Goal: Task Accomplishment & Management: Manage account settings

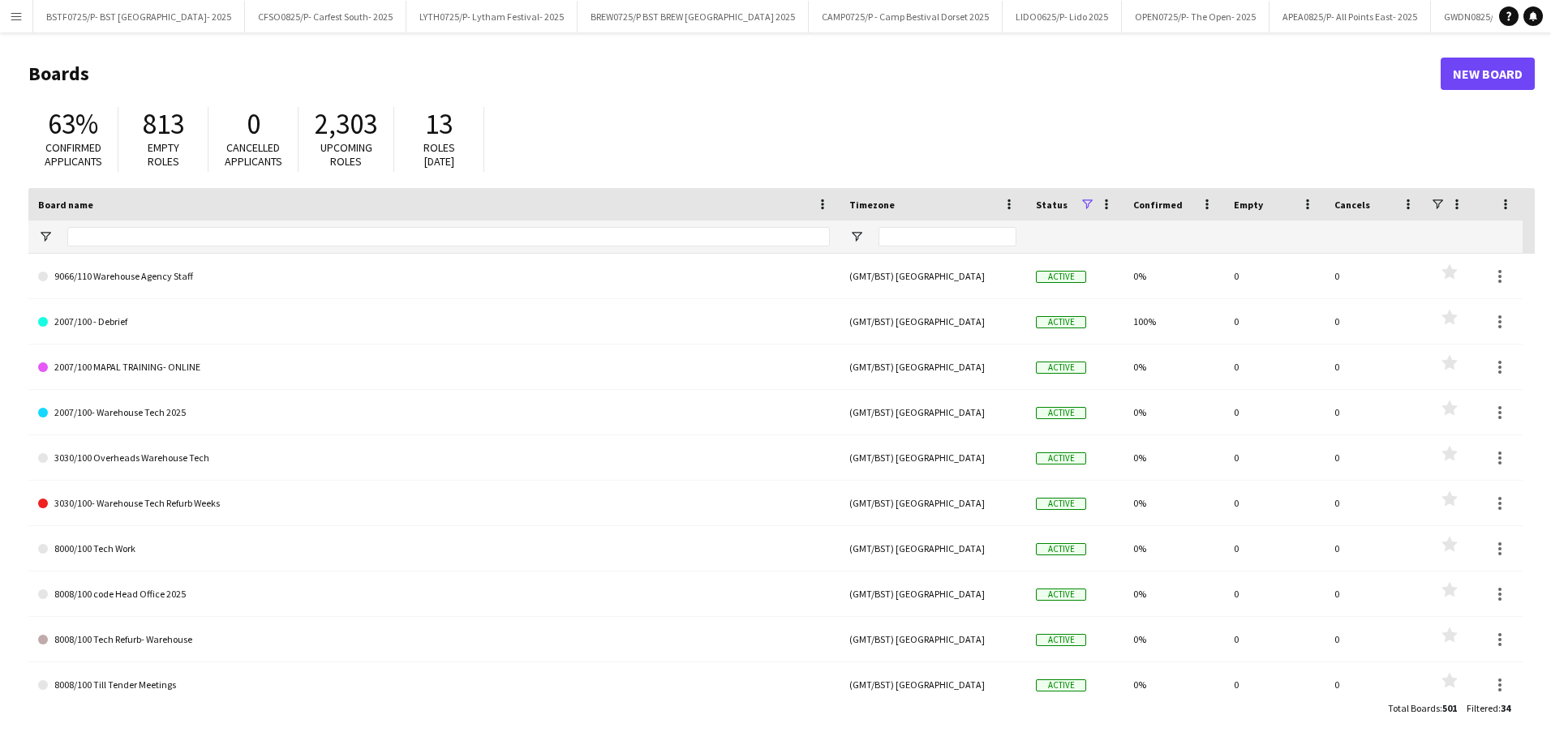
click at [20, 18] on app-icon "Menu" at bounding box center [16, 16] width 13 height 13
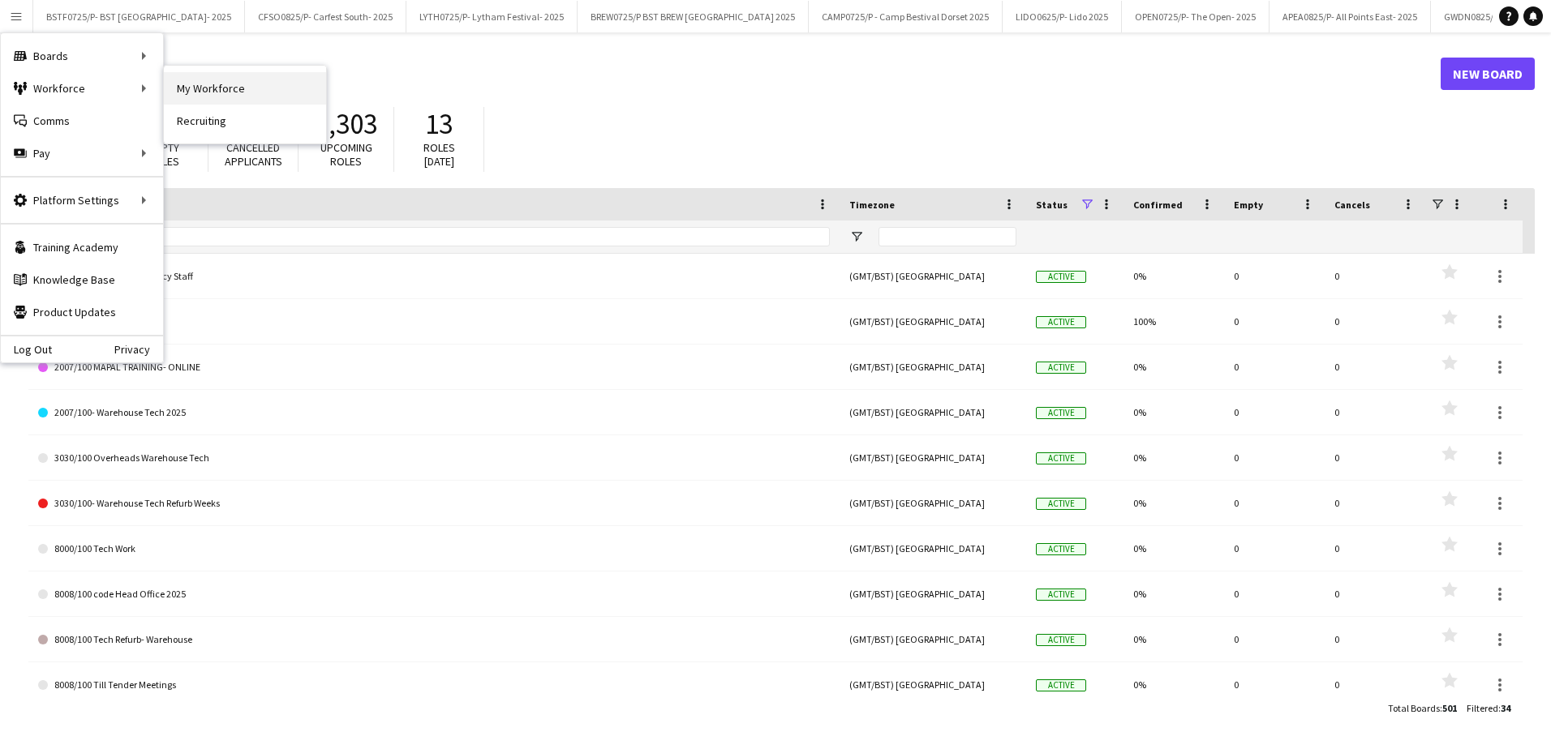
click at [209, 88] on link "My Workforce" at bounding box center [245, 88] width 162 height 32
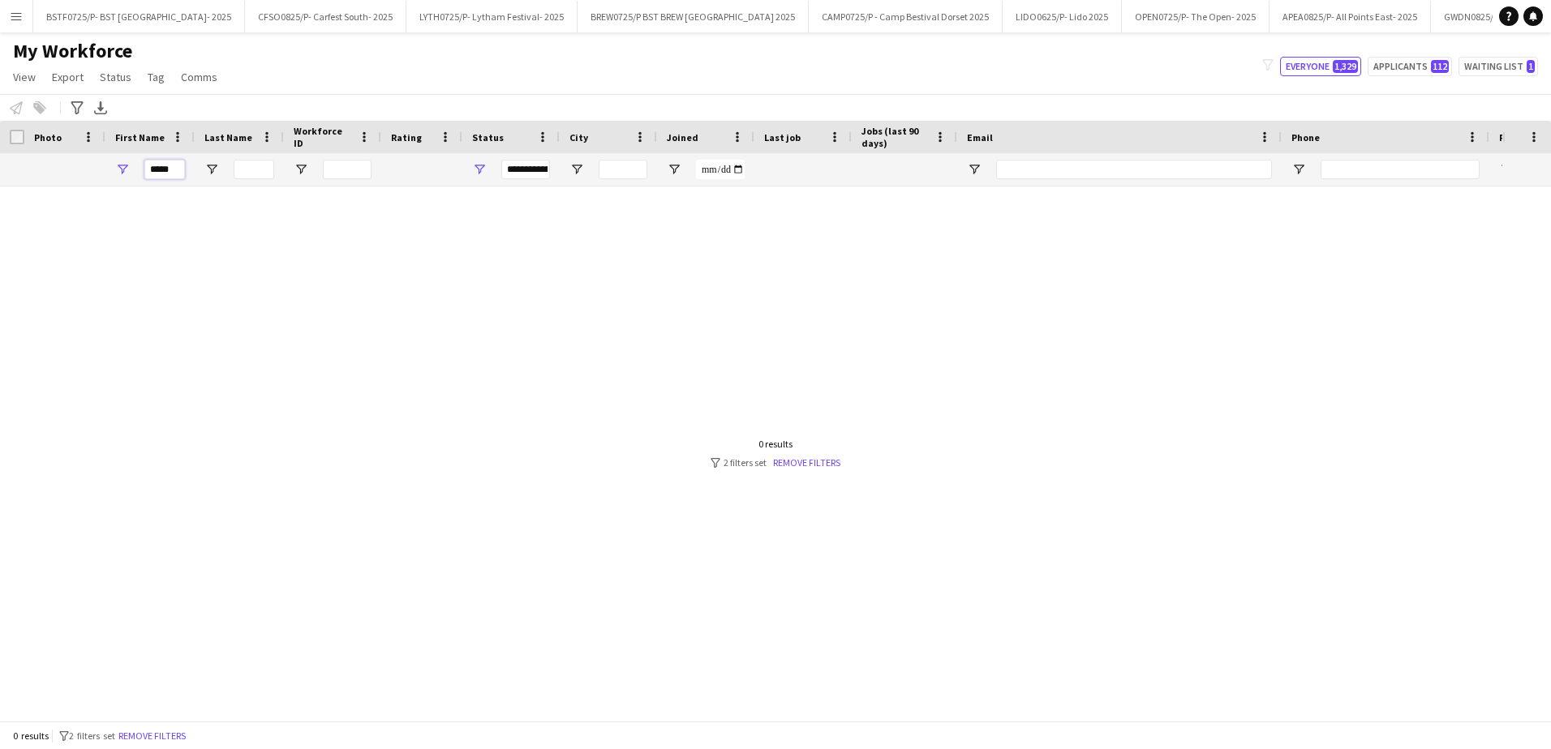
drag, startPoint x: 181, startPoint y: 169, endPoint x: 91, endPoint y: 151, distance: 91.8
click at [91, 151] on div "Workforce Details Photo First Name Age" at bounding box center [879, 154] width 1758 height 66
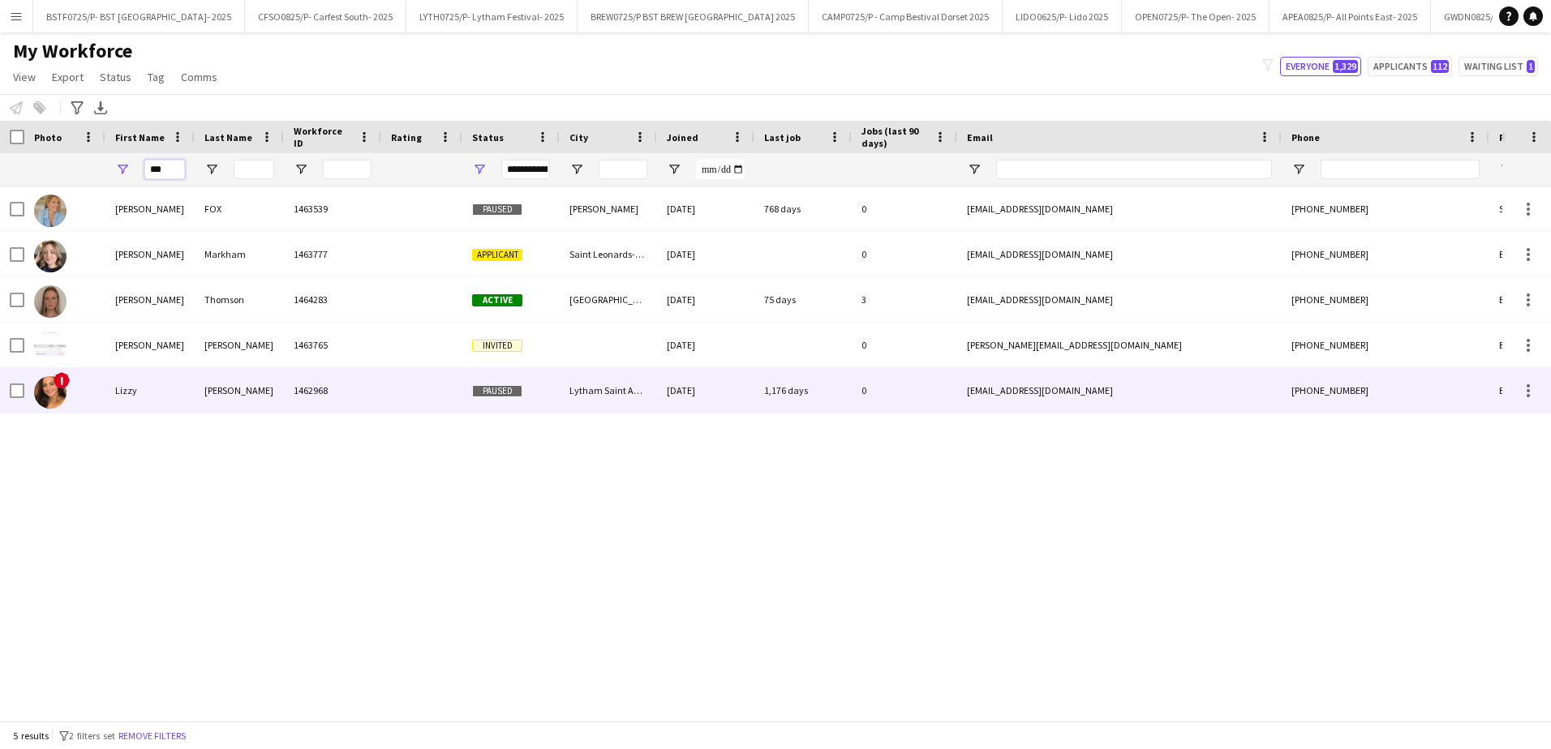
type input "***"
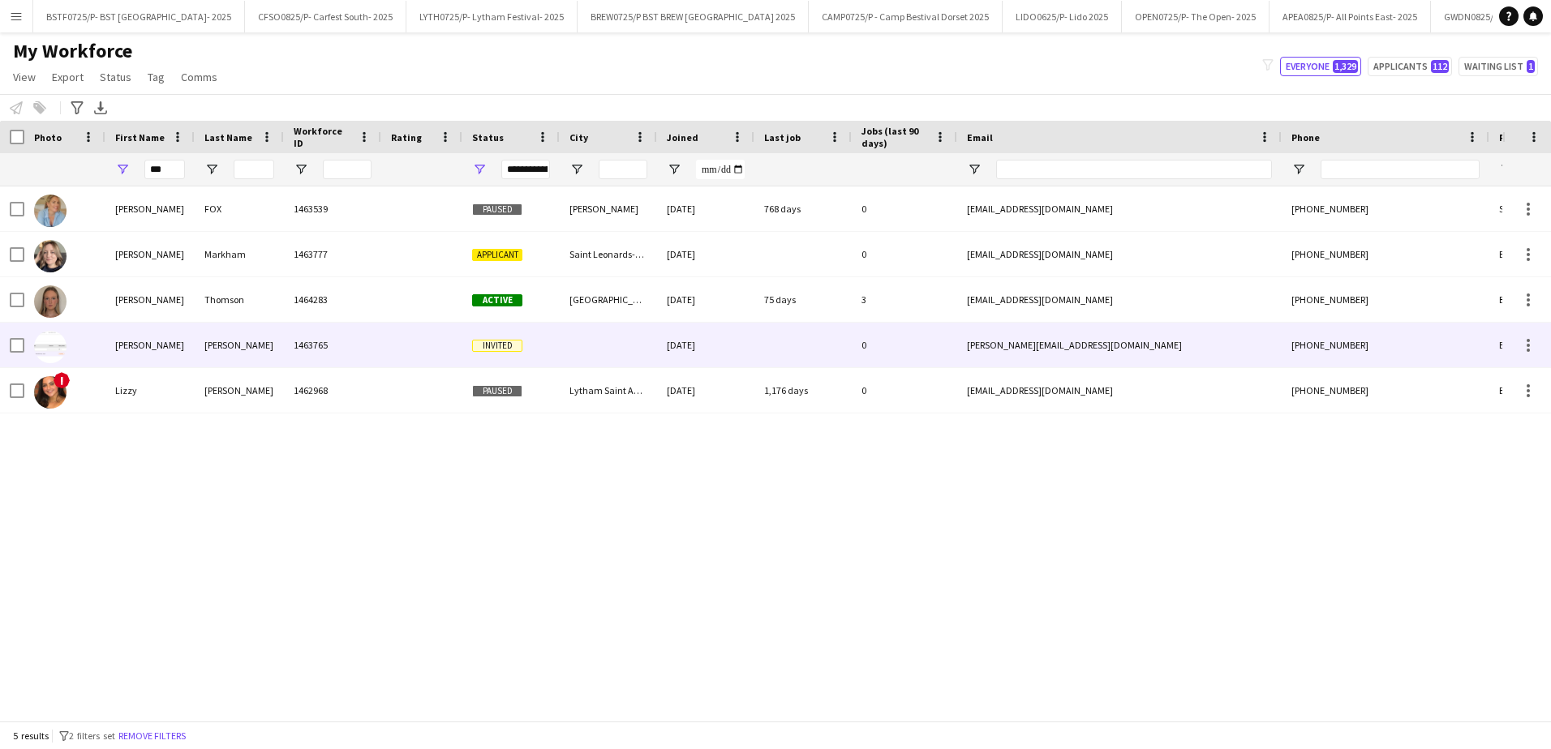
click at [171, 354] on div "[PERSON_NAME]" at bounding box center [149, 345] width 89 height 45
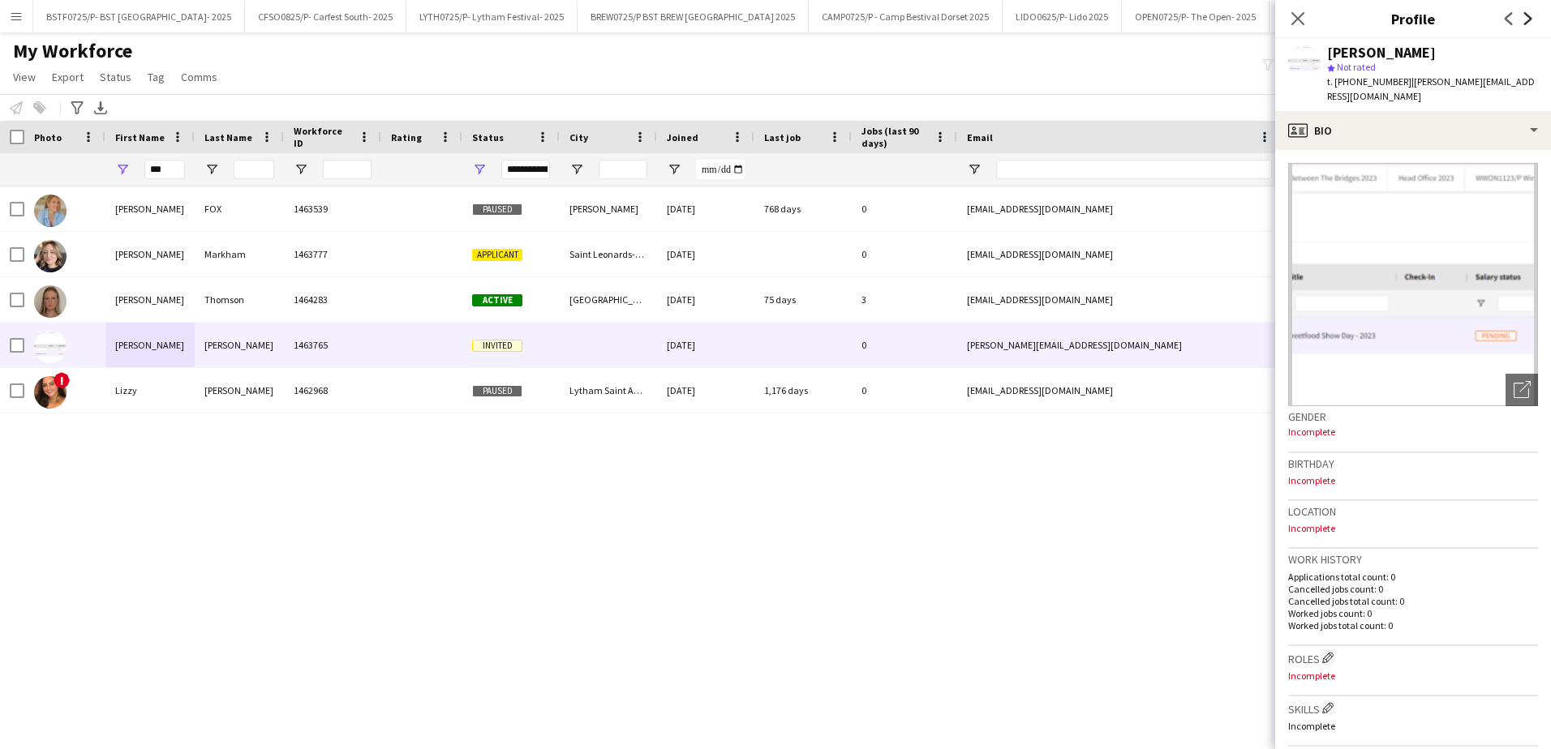
click at [1531, 21] on icon "Next" at bounding box center [1527, 18] width 13 height 13
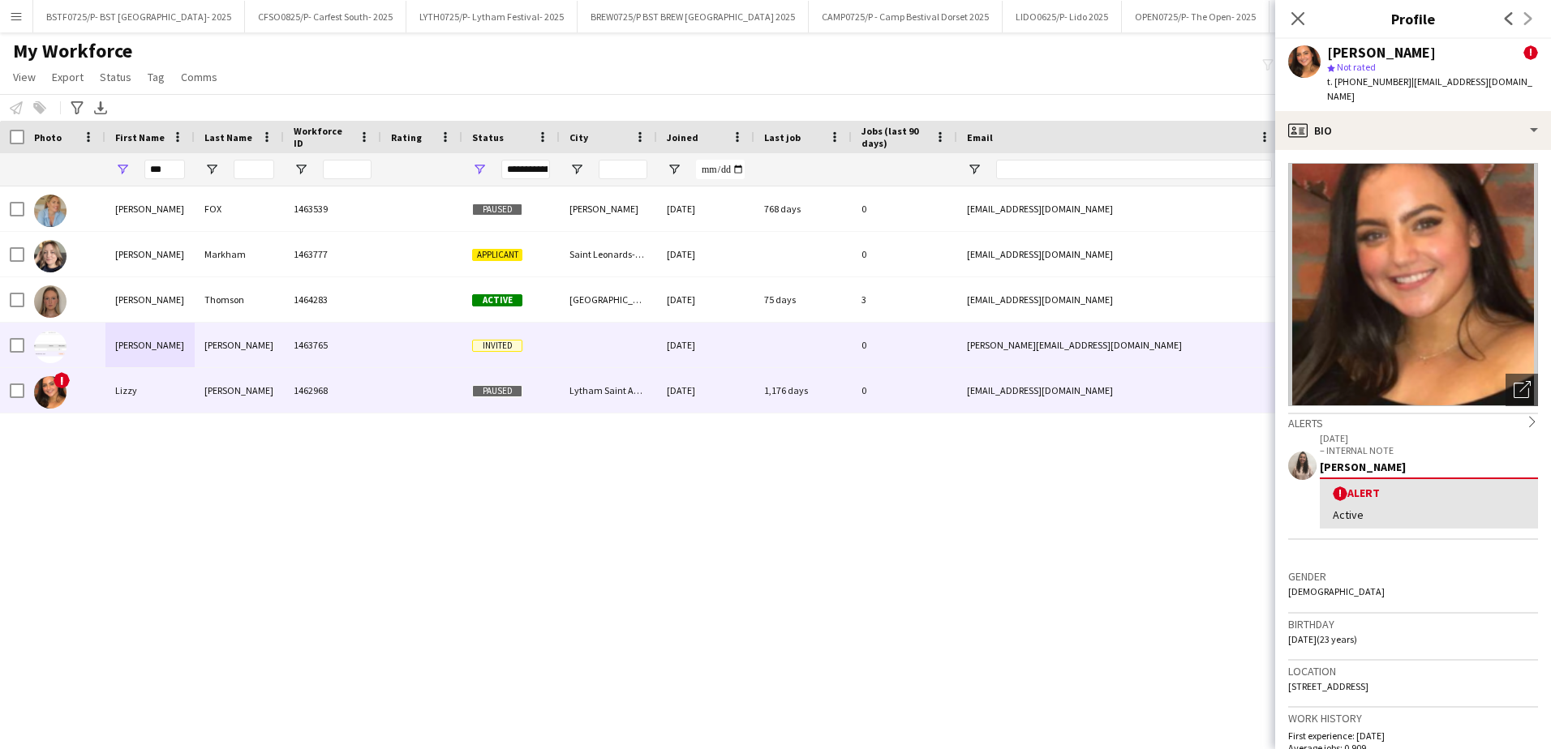
click at [238, 356] on div "[PERSON_NAME]" at bounding box center [239, 345] width 89 height 45
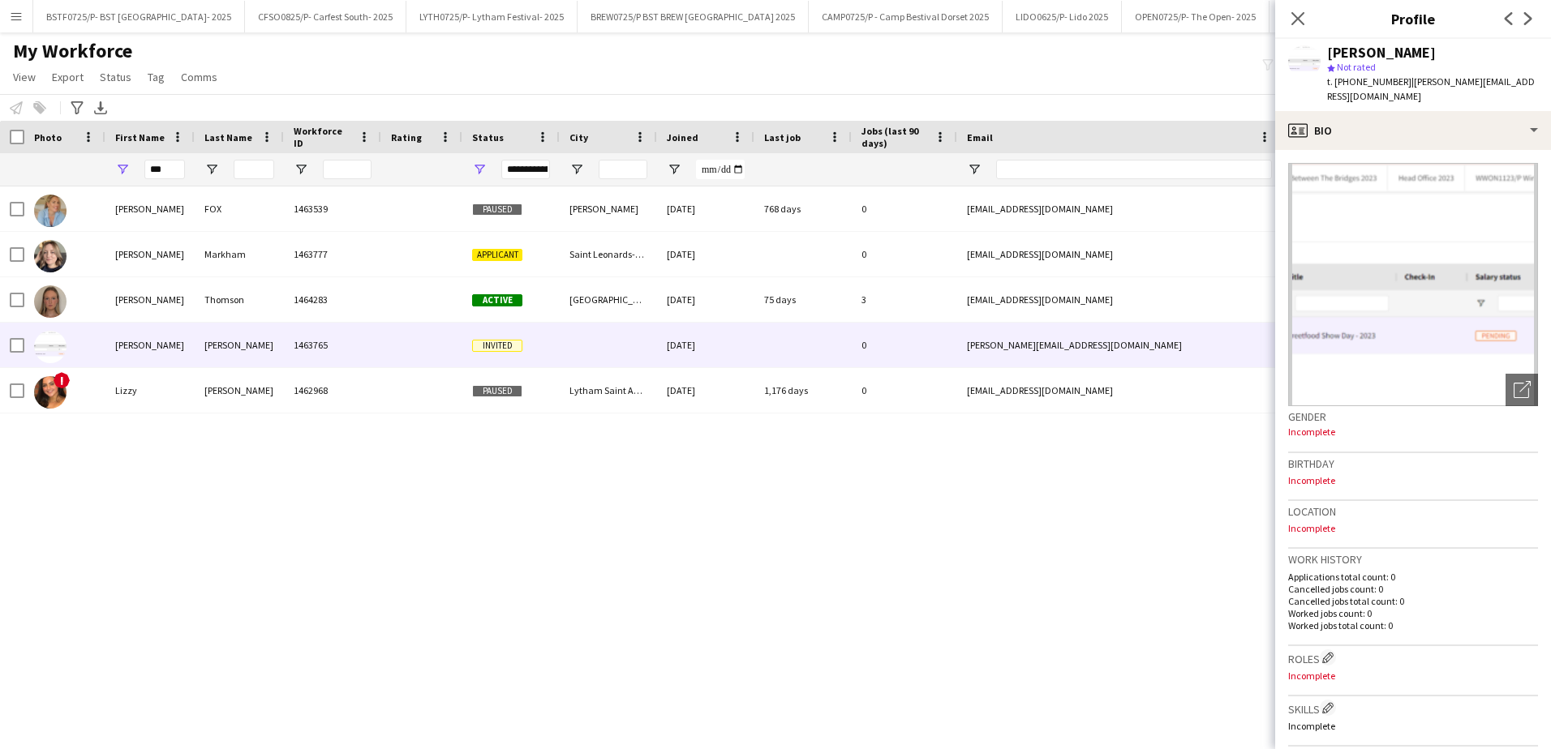
click at [1354, 54] on div "[PERSON_NAME]" at bounding box center [1381, 52] width 109 height 15
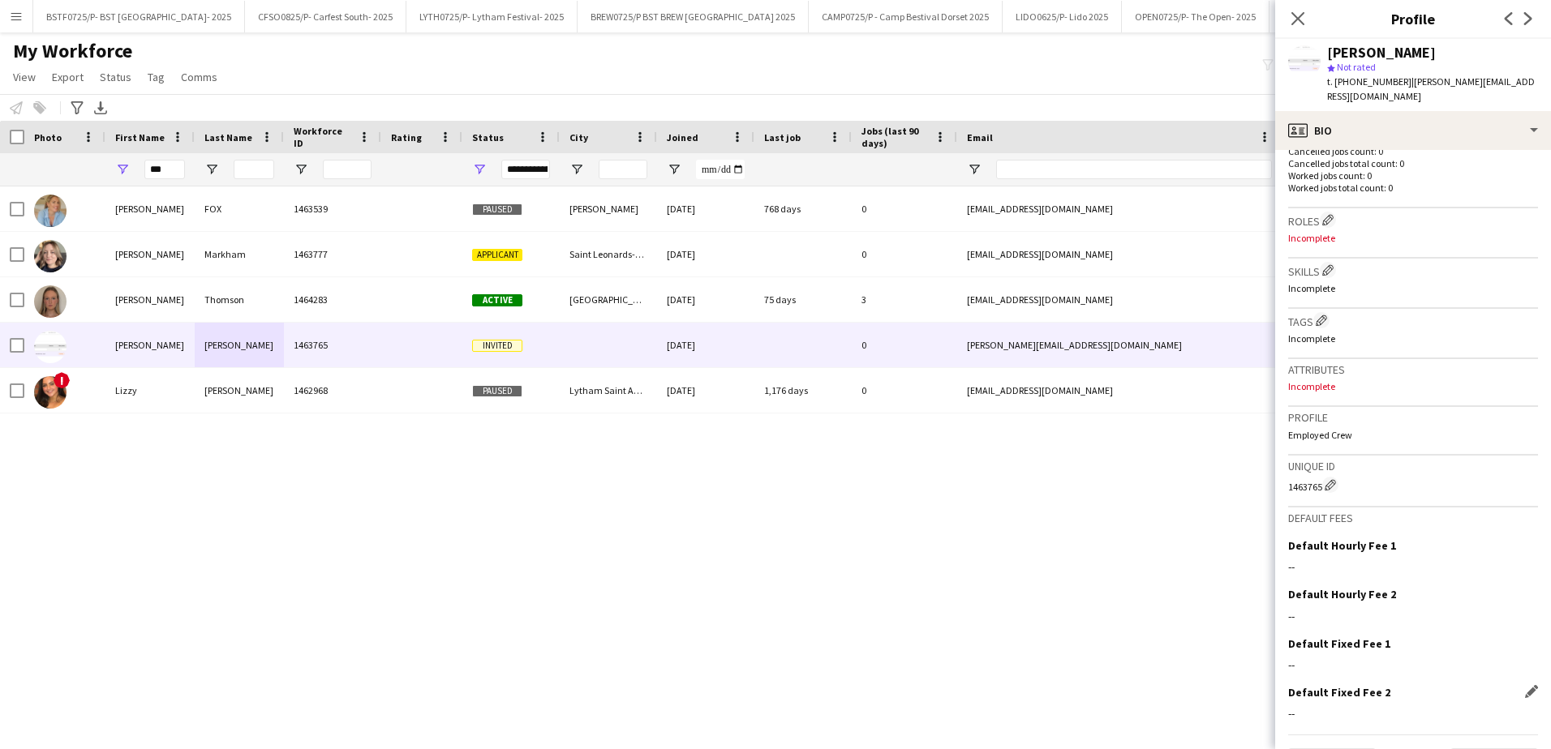
scroll to position [467, 0]
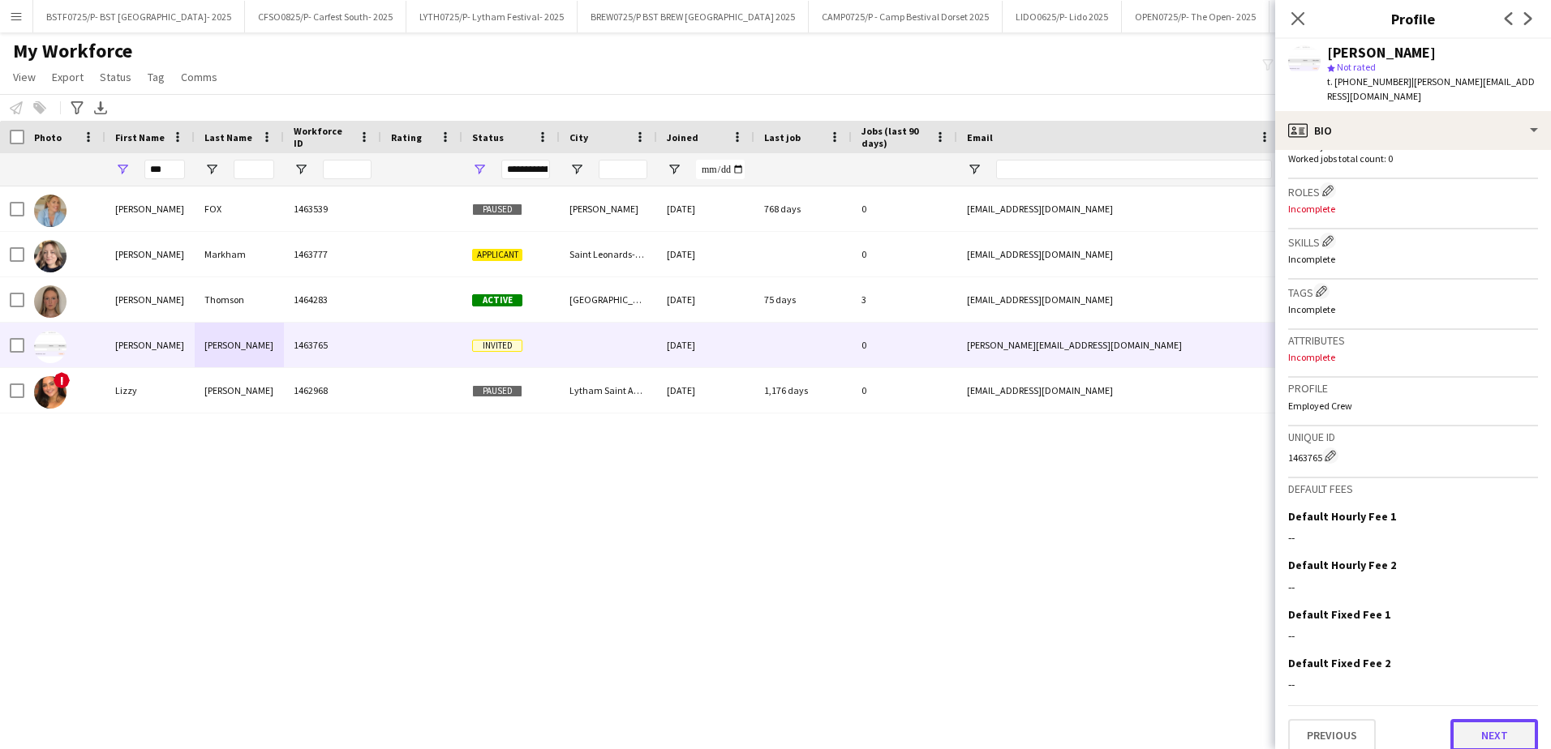
click at [1487, 721] on button "Next" at bounding box center [1494, 735] width 88 height 32
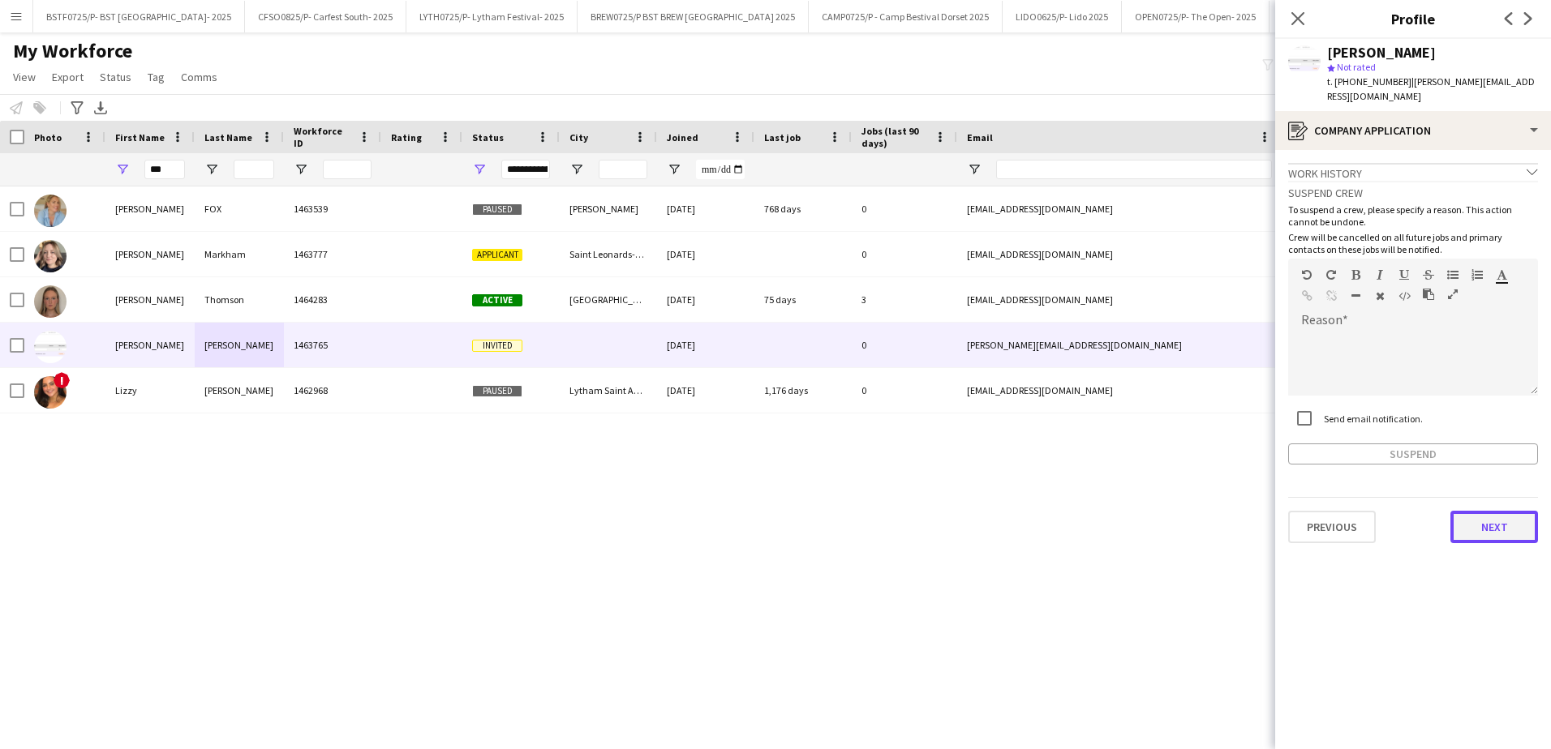
click at [1463, 514] on button "Next" at bounding box center [1494, 527] width 88 height 32
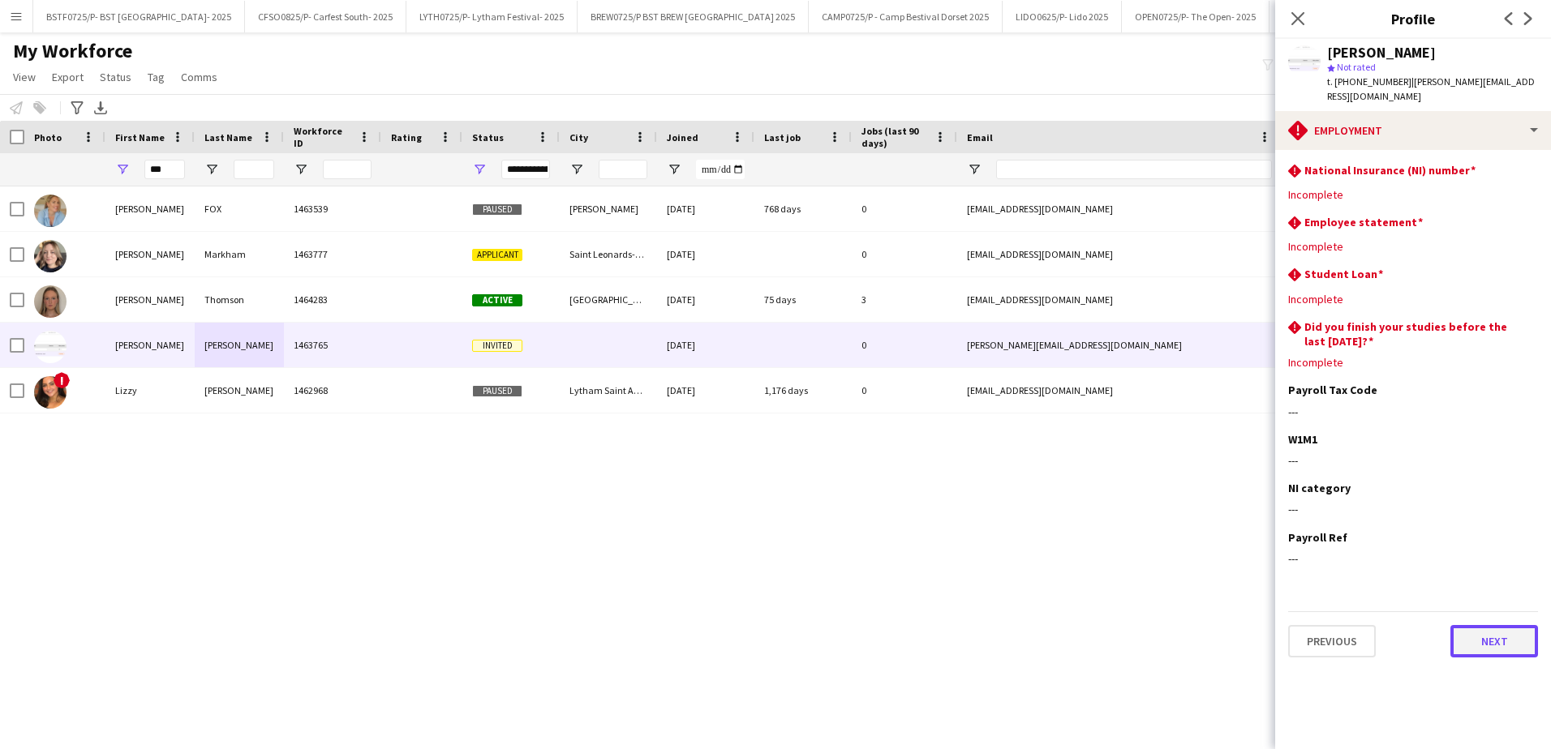
click at [1463, 625] on button "Next" at bounding box center [1494, 641] width 88 height 32
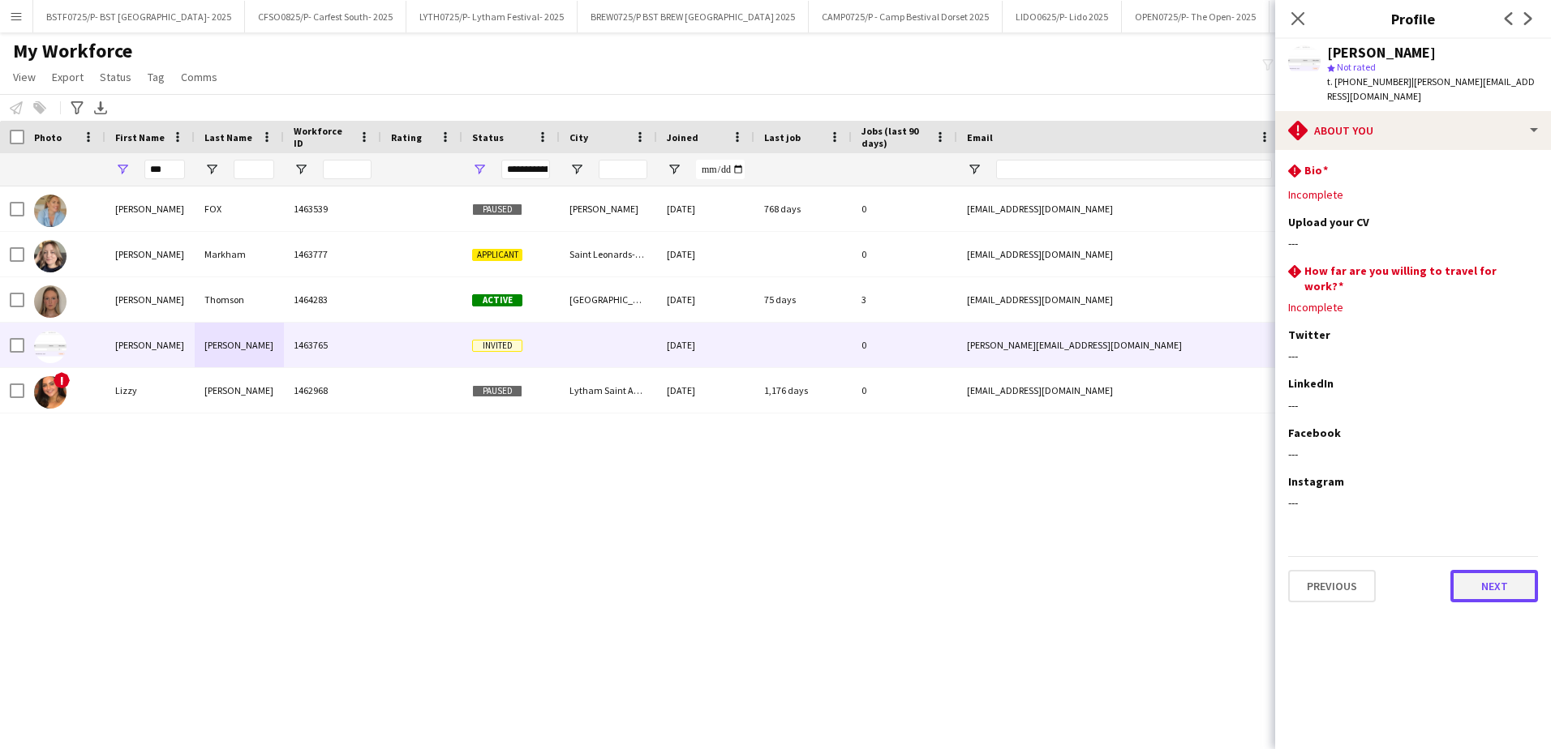
click at [1461, 570] on button "Next" at bounding box center [1494, 586] width 88 height 32
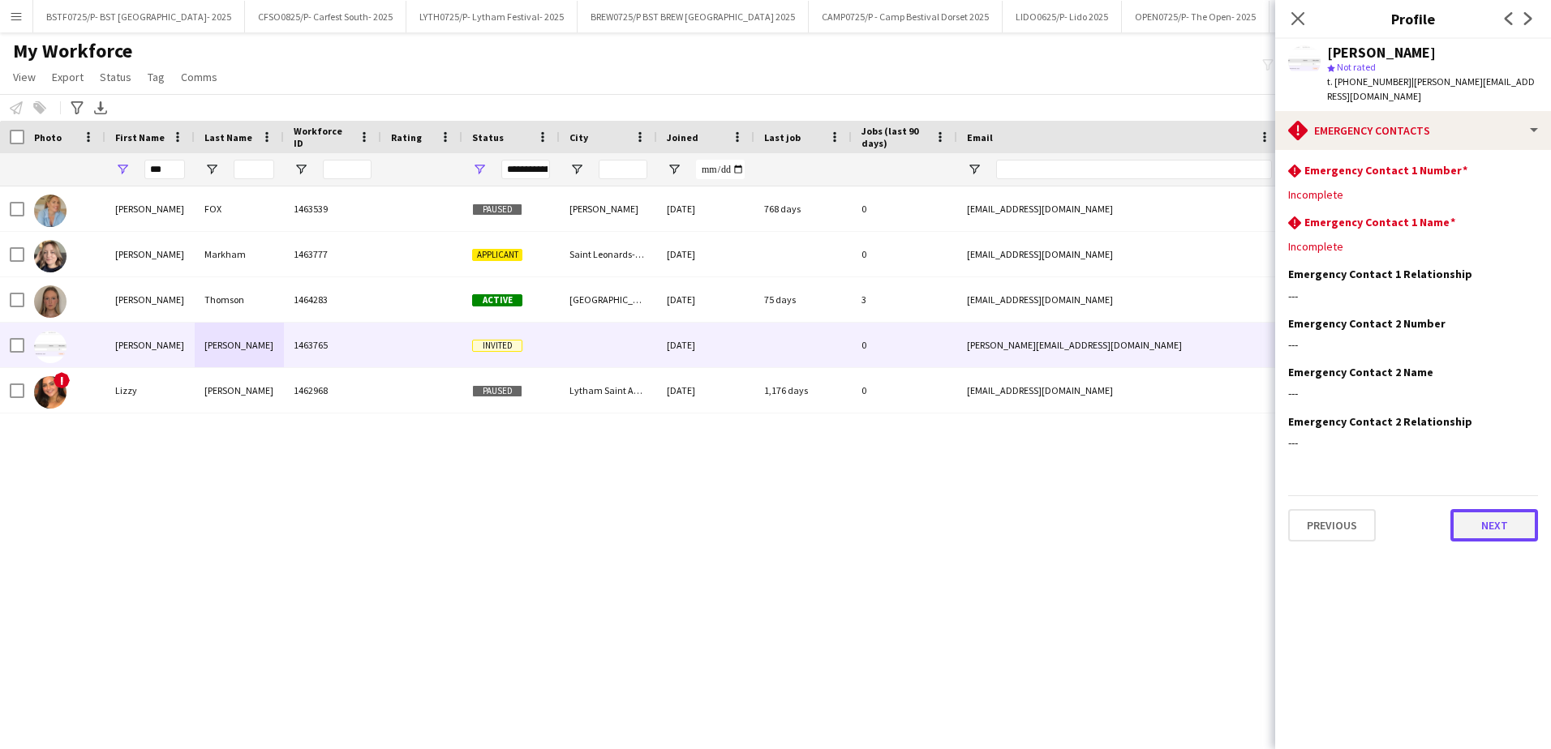
click at [1467, 523] on button "Next" at bounding box center [1494, 525] width 88 height 32
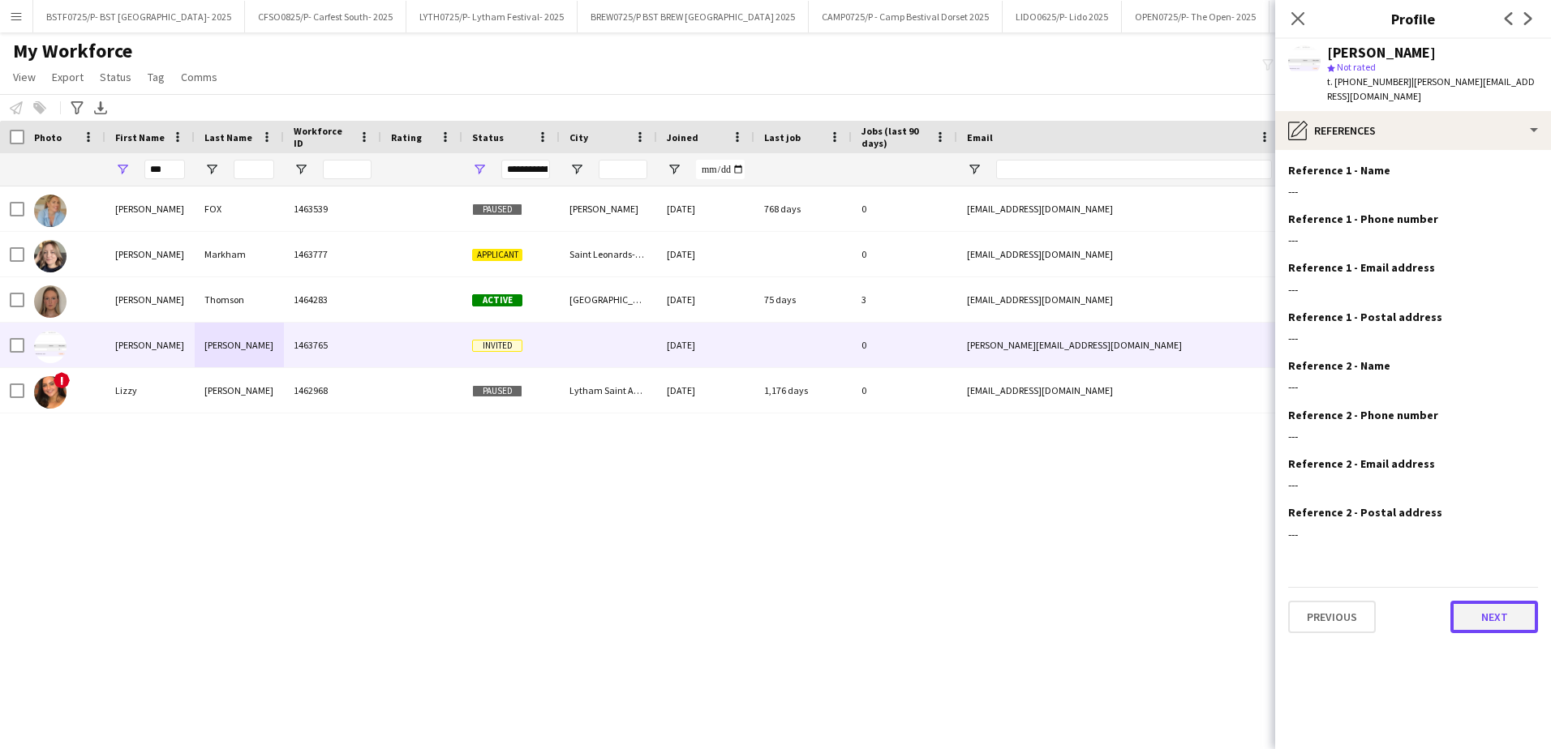
click at [1482, 610] on button "Next" at bounding box center [1494, 617] width 88 height 32
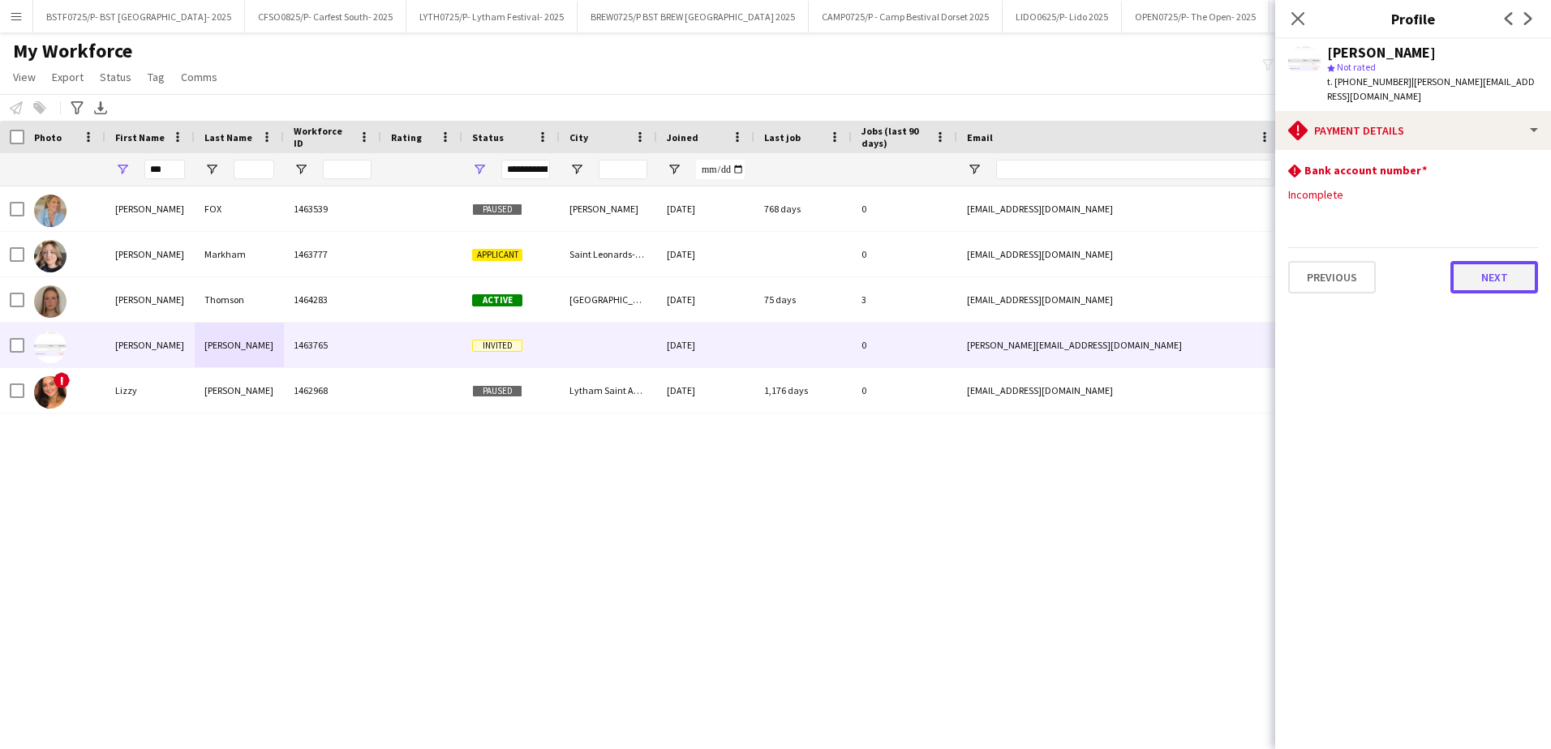
click at [1473, 266] on button "Next" at bounding box center [1494, 277] width 88 height 32
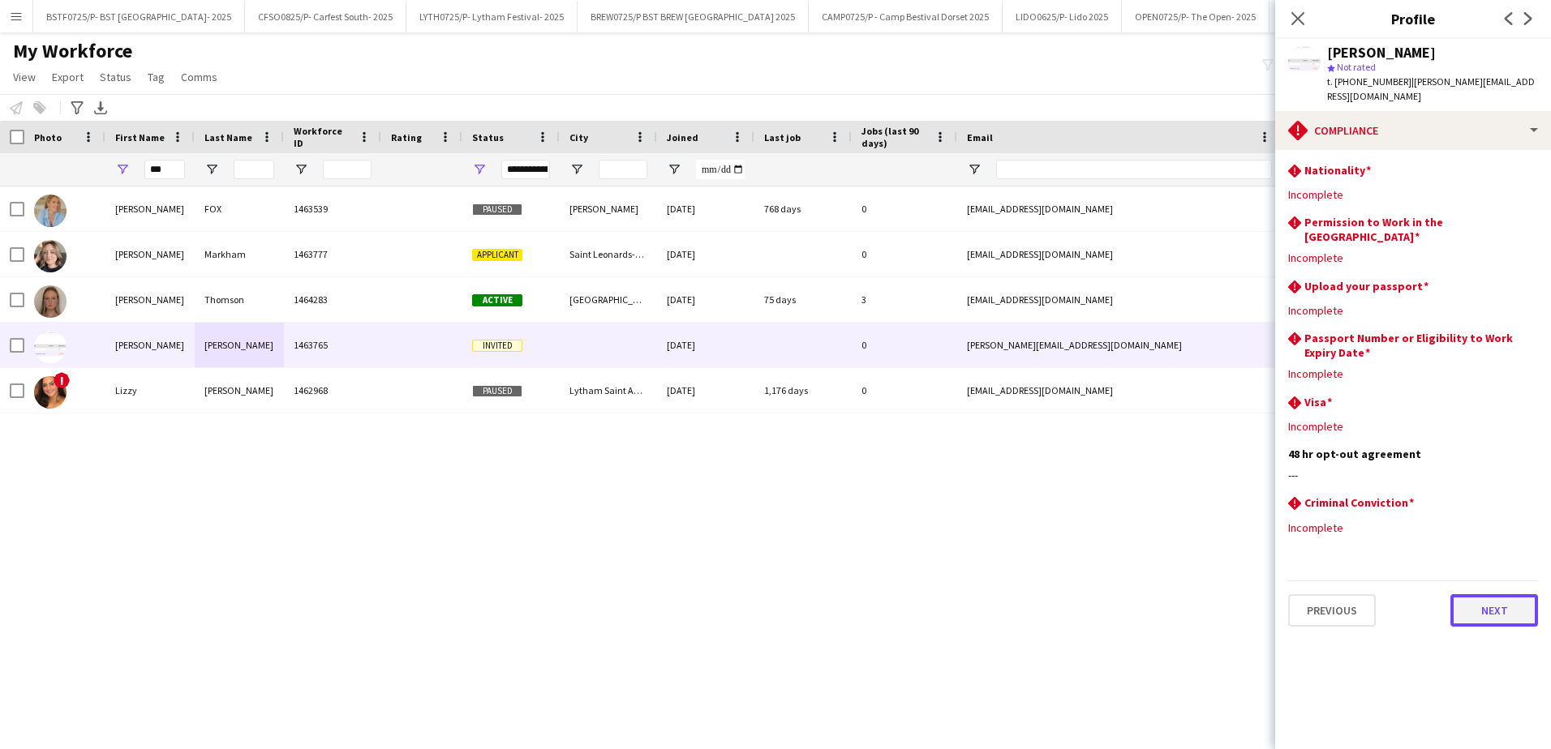
click at [1487, 594] on button "Next" at bounding box center [1494, 610] width 88 height 32
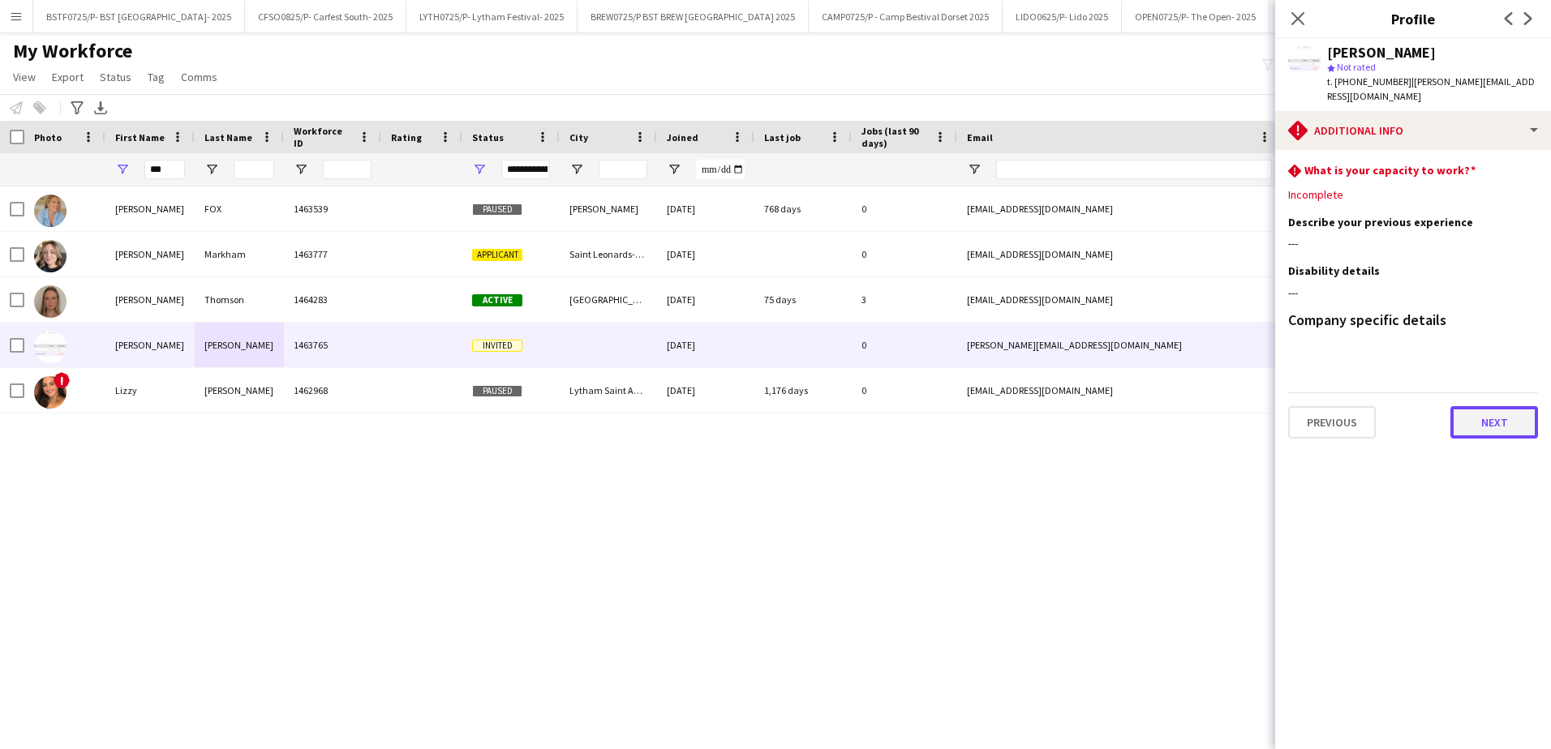
click at [1479, 419] on button "Next" at bounding box center [1494, 422] width 88 height 32
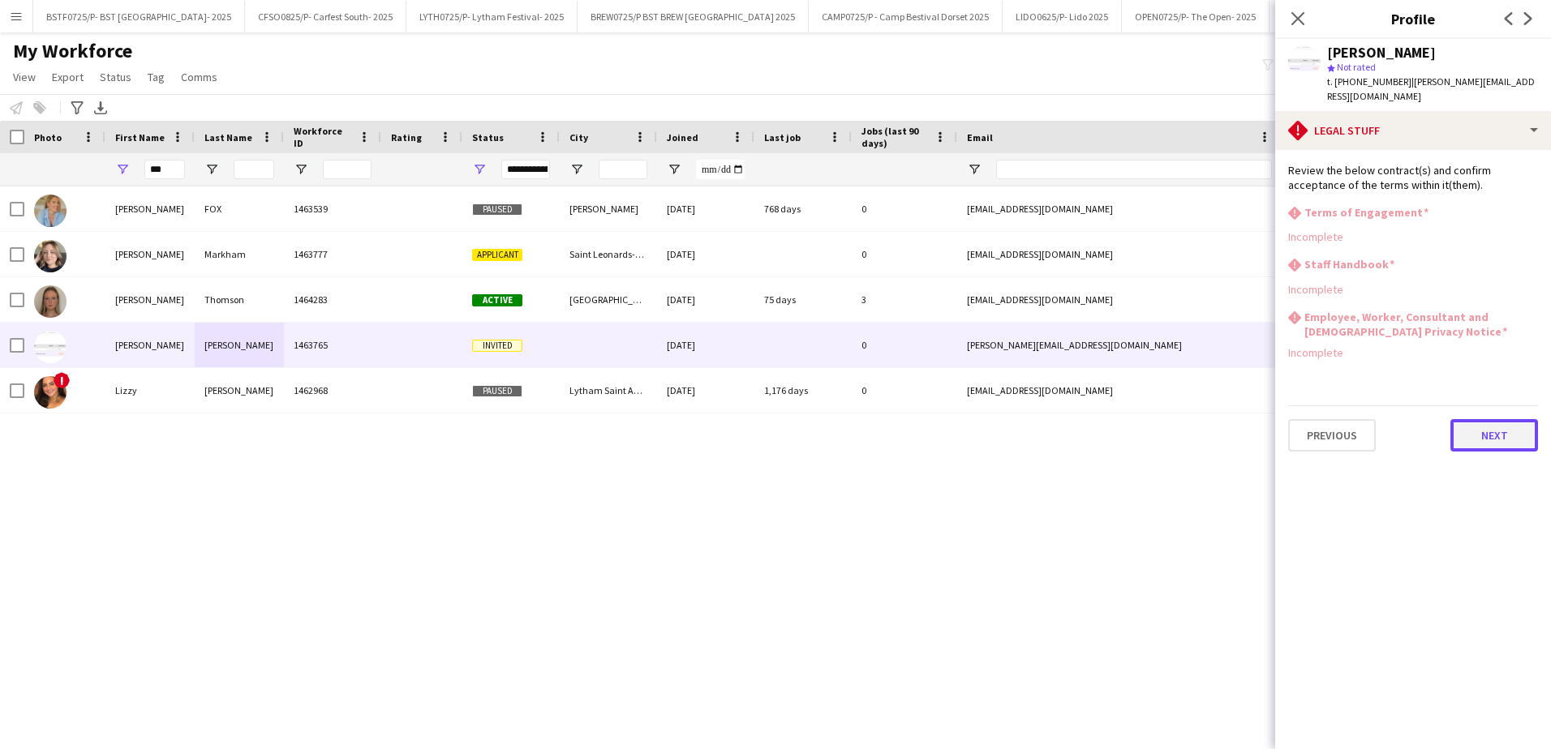
click at [1479, 419] on button "Next" at bounding box center [1494, 435] width 88 height 32
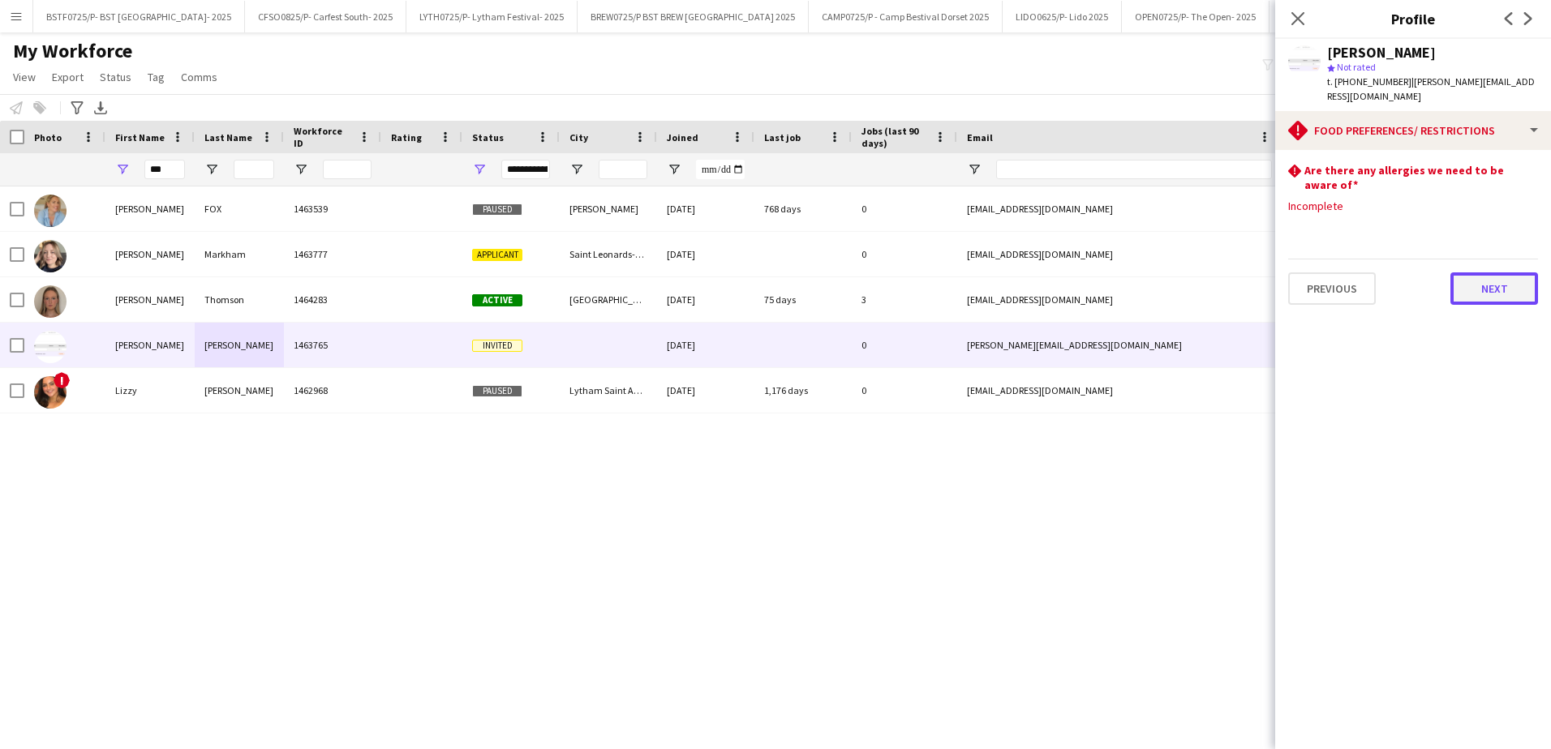
click at [1492, 273] on button "Next" at bounding box center [1494, 289] width 88 height 32
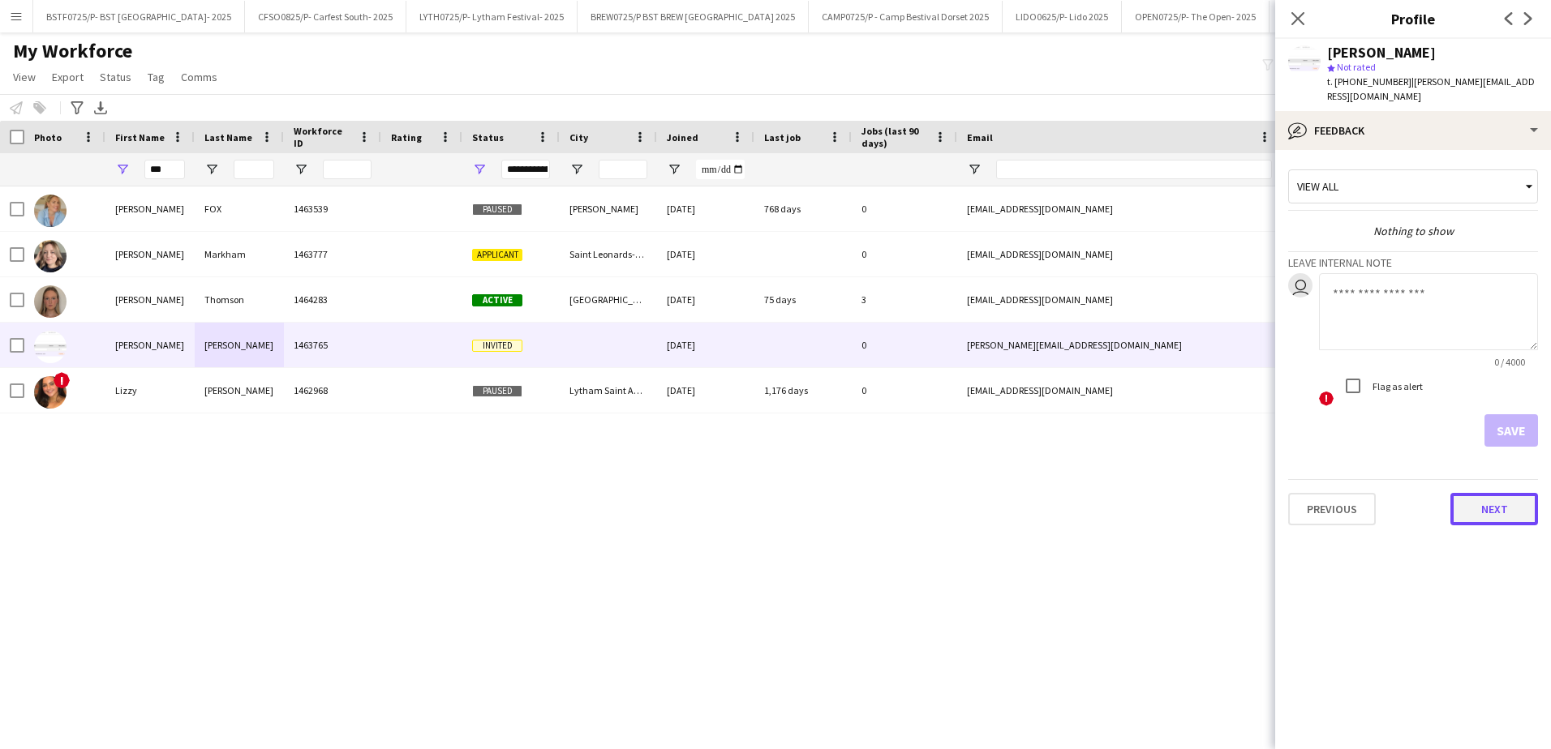
click at [1486, 493] on button "Next" at bounding box center [1494, 509] width 88 height 32
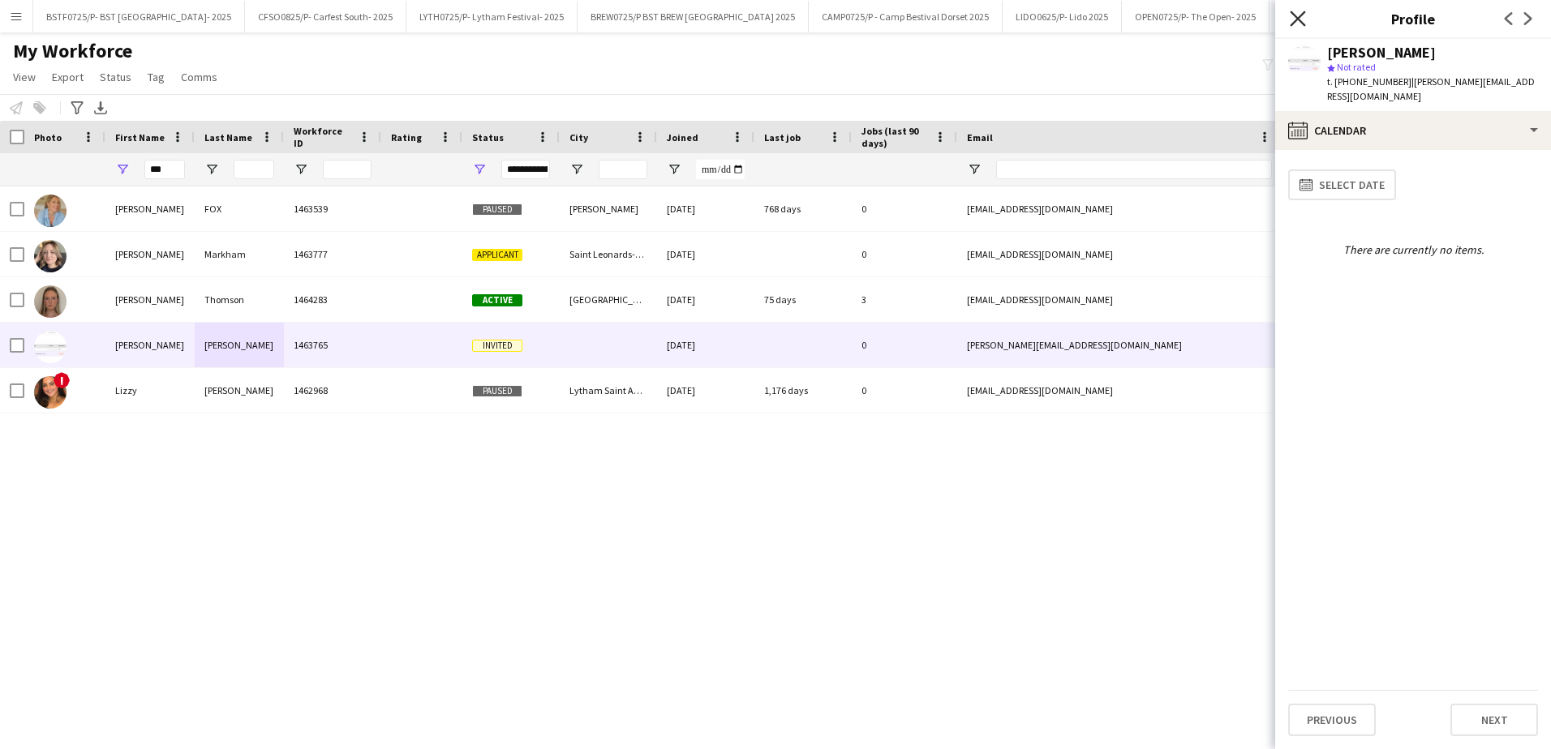
click at [1298, 18] on icon at bounding box center [1297, 18] width 15 height 15
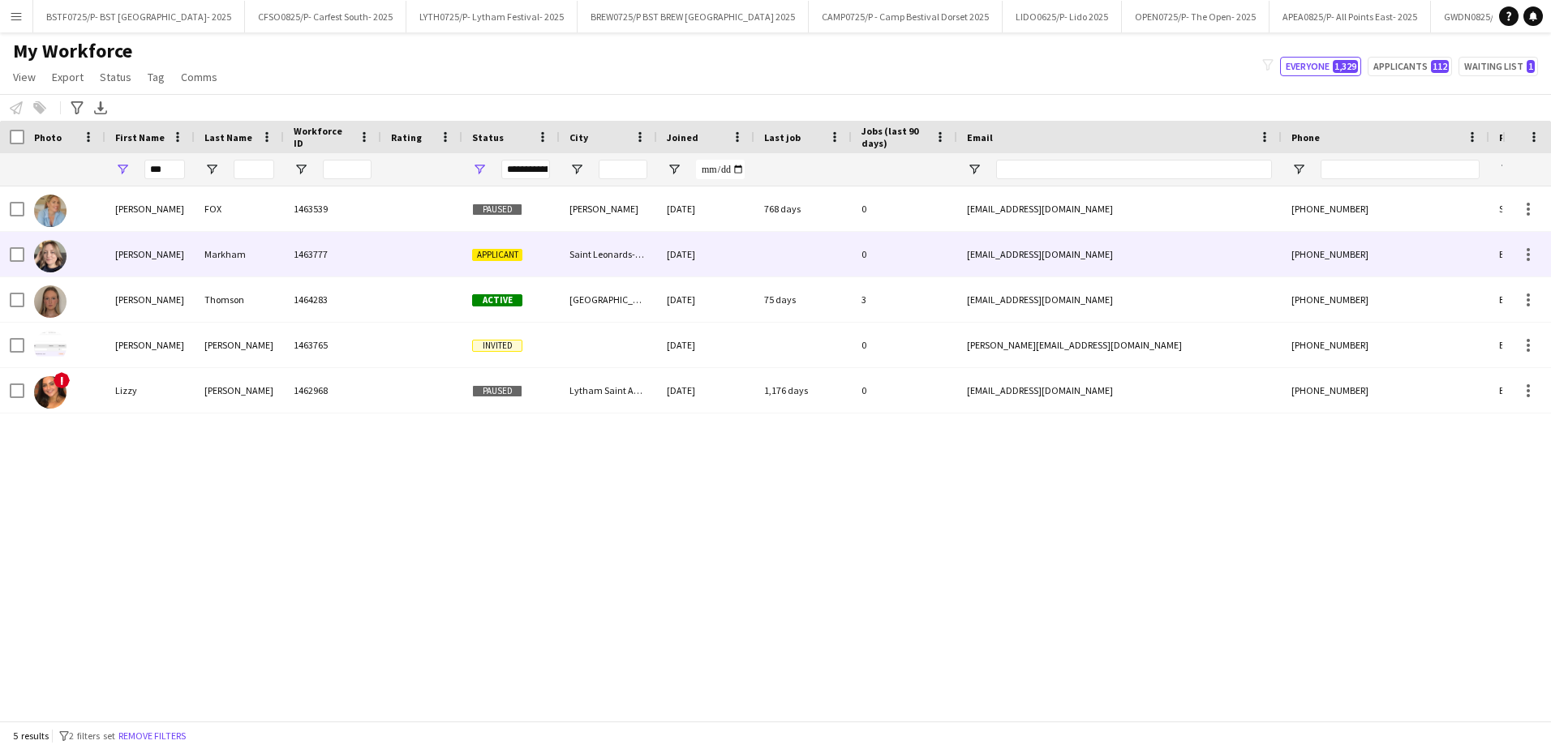
click at [61, 257] on img at bounding box center [50, 256] width 32 height 32
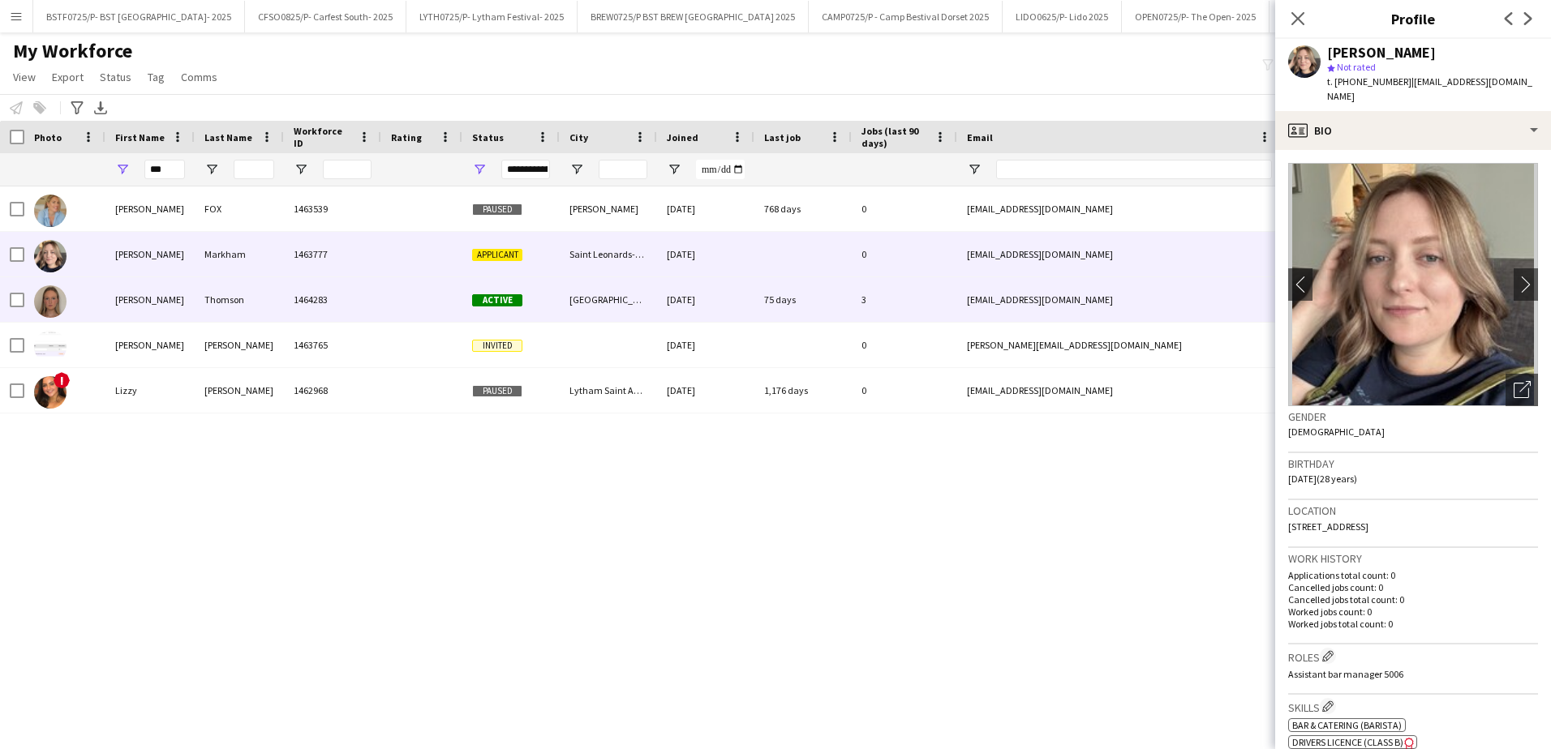
click at [96, 288] on div at bounding box center [64, 299] width 81 height 45
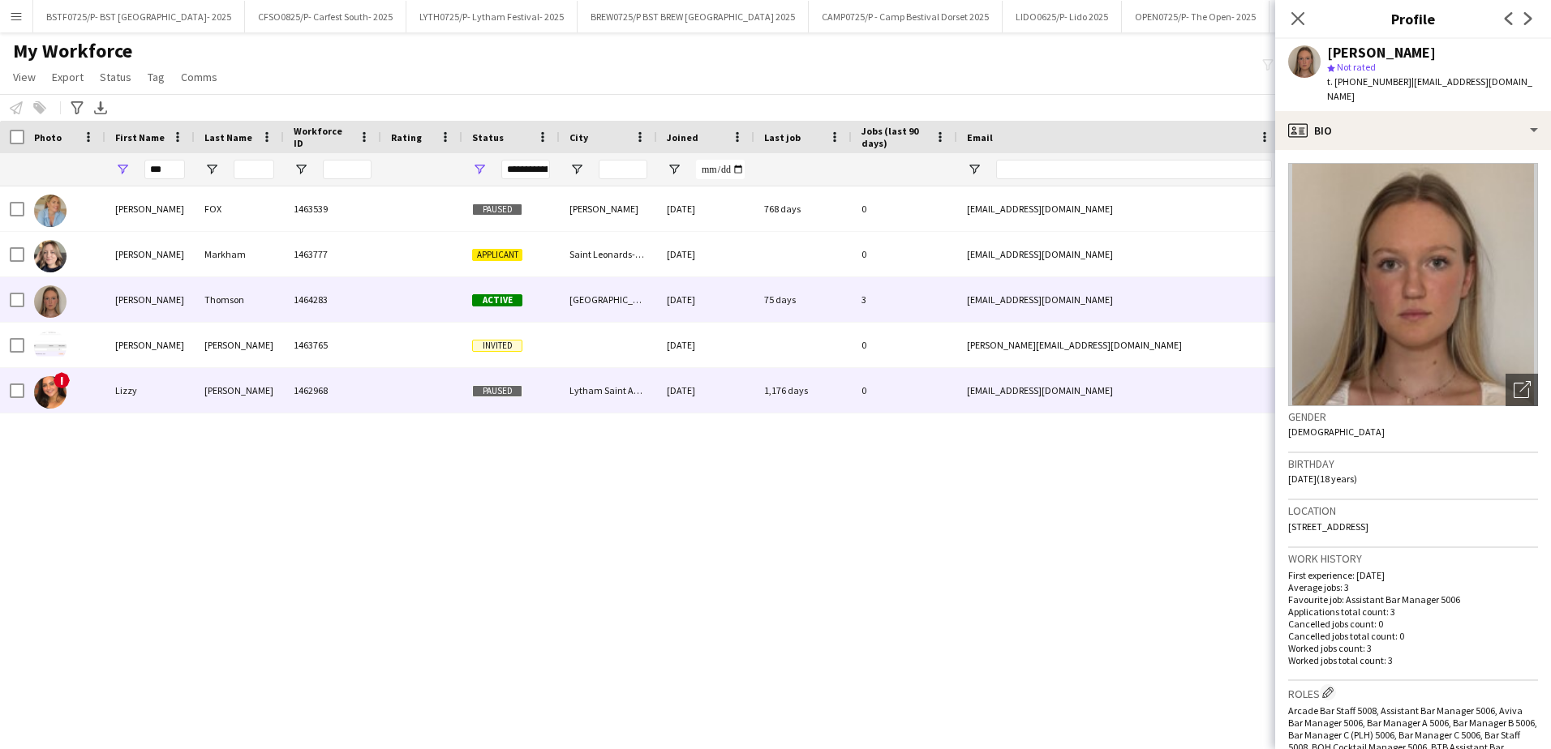
click at [131, 408] on div "Lizzy" at bounding box center [149, 390] width 89 height 45
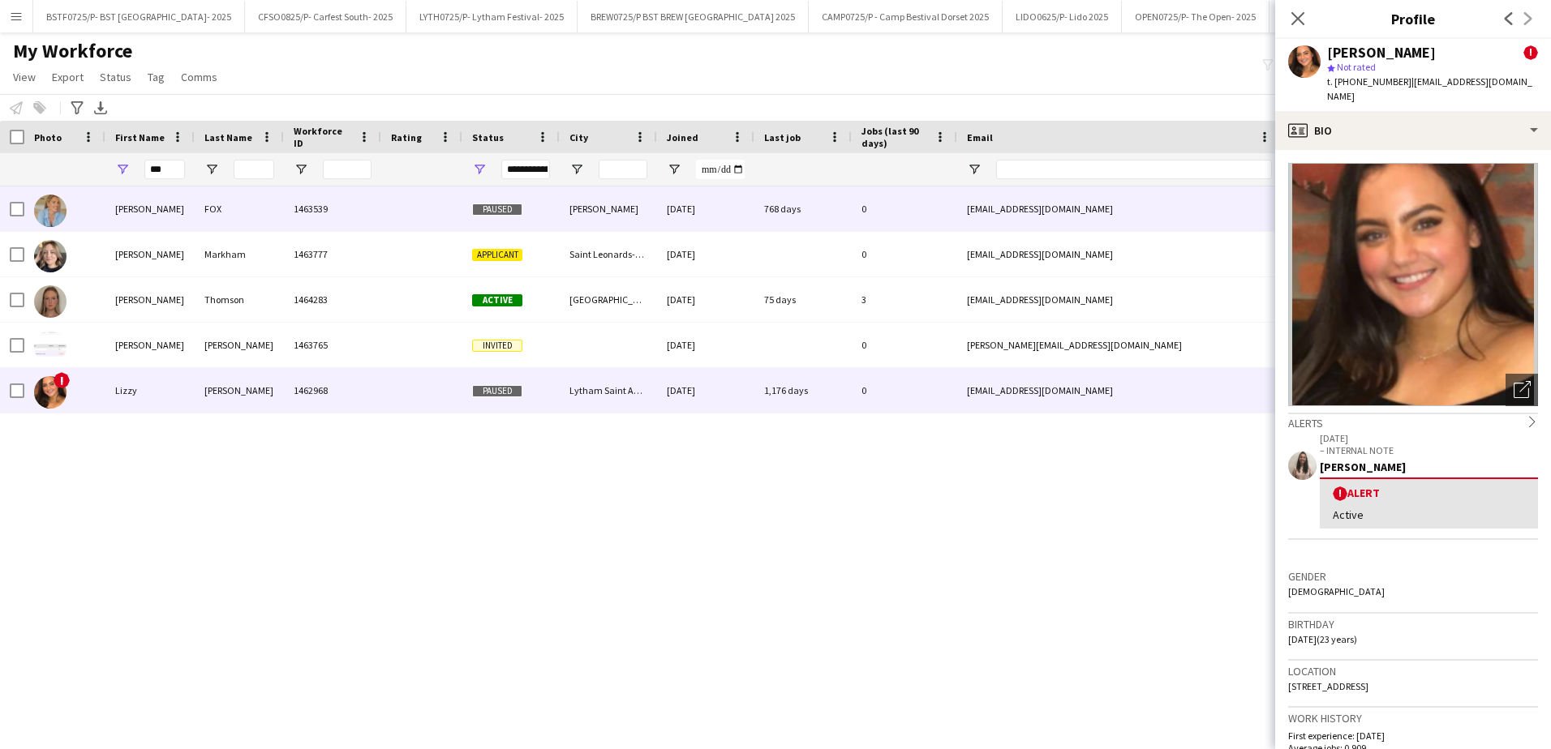
click at [139, 208] on div "[PERSON_NAME]" at bounding box center [149, 209] width 89 height 45
